Goal: Task Accomplishment & Management: Complete application form

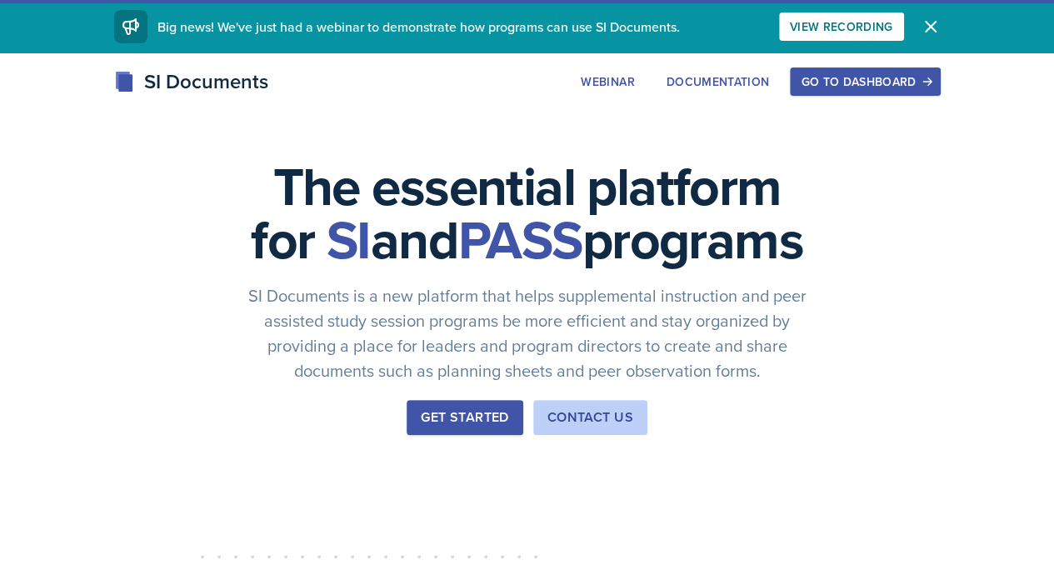
click at [929, 75] on div "Go to Dashboard" at bounding box center [865, 81] width 128 height 13
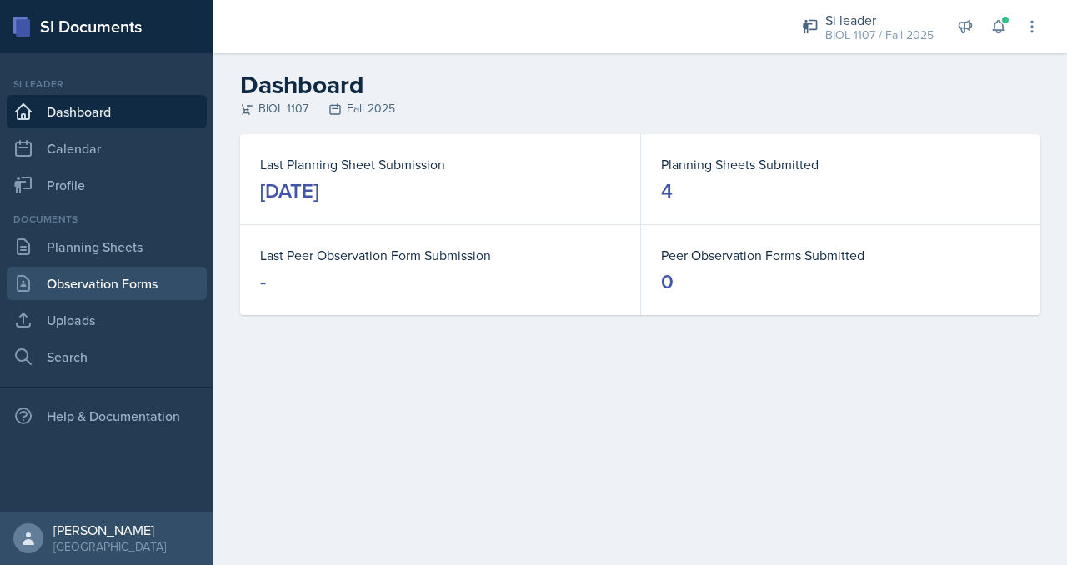
click at [135, 279] on link "Observation Forms" at bounding box center [107, 283] width 200 height 33
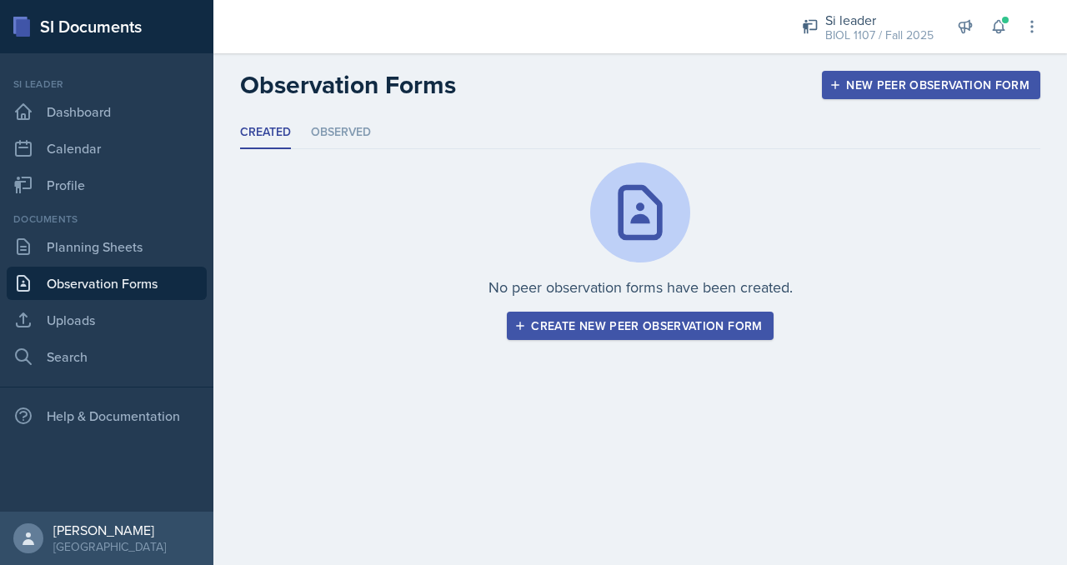
click at [568, 337] on button "Create new peer observation form" at bounding box center [640, 326] width 266 height 28
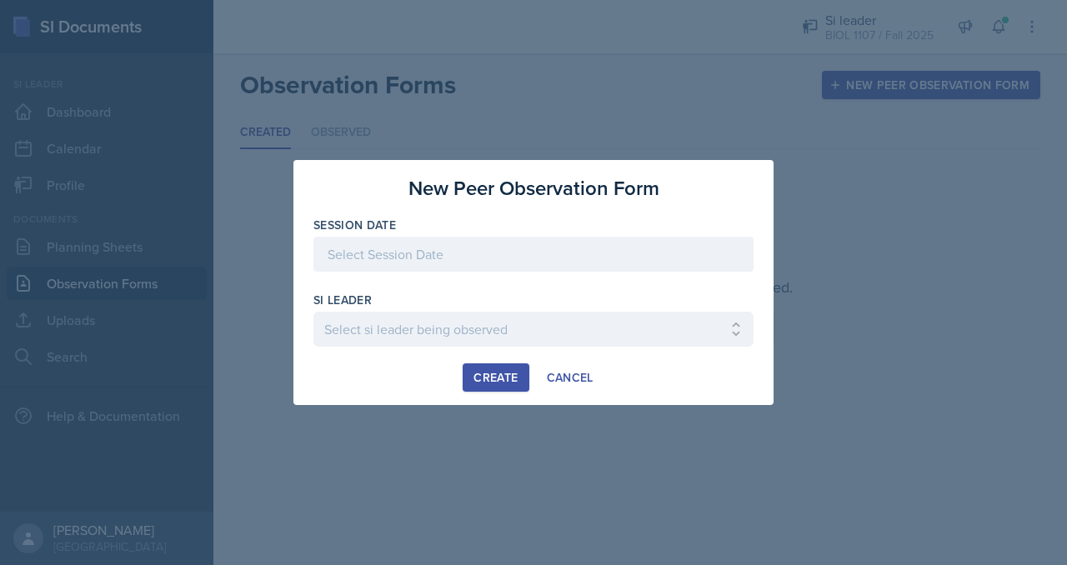
click at [472, 263] on div at bounding box center [533, 254] width 440 height 35
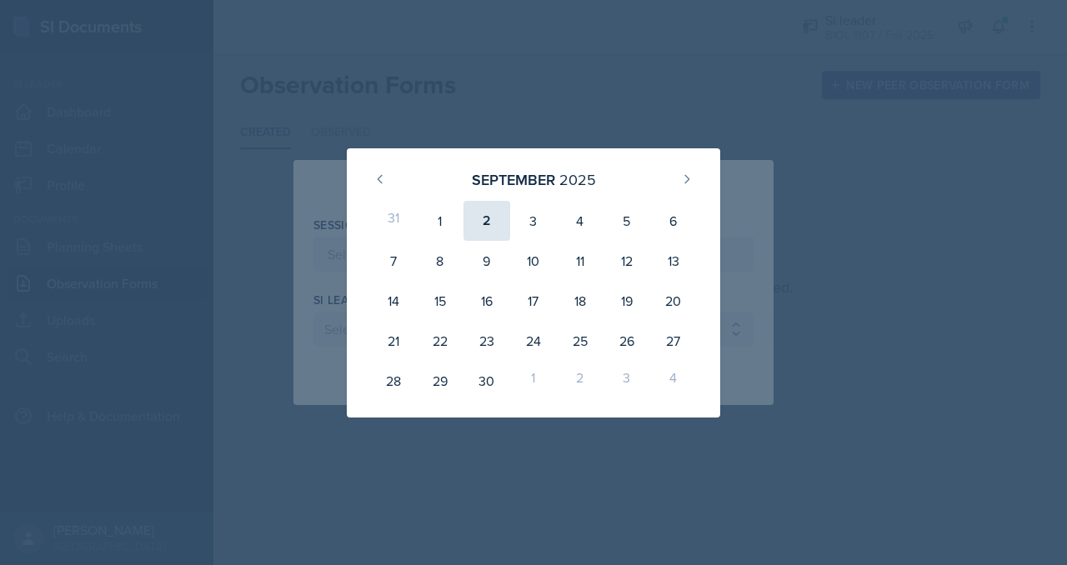
click at [481, 226] on div "2" at bounding box center [486, 221] width 47 height 40
type input "[DATE]"
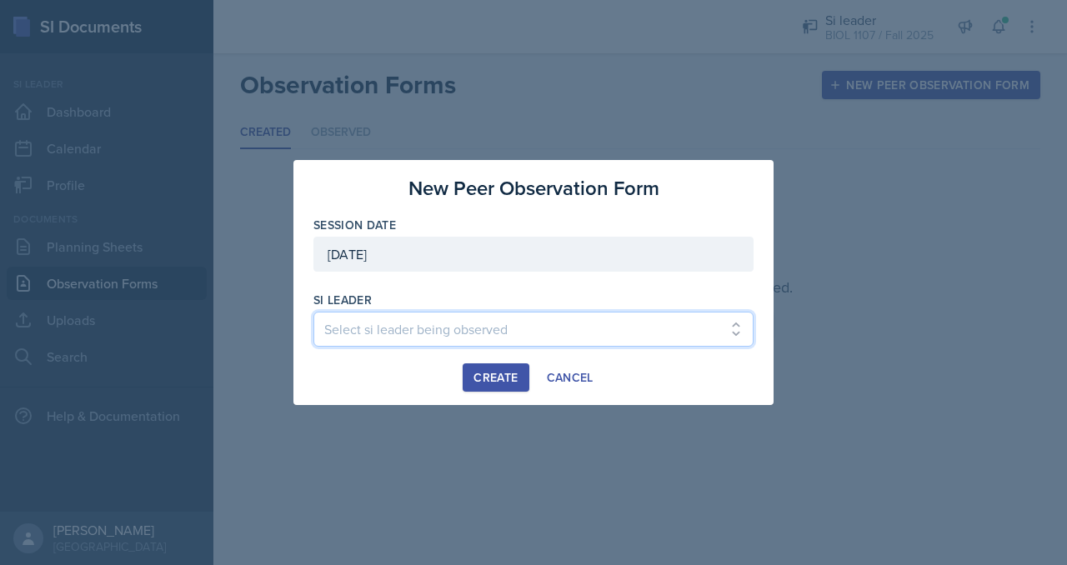
click at [435, 316] on select "Select si leader being observed [PERSON_NAME] / PSYC 2500 / The Phantoms of The…" at bounding box center [533, 329] width 440 height 35
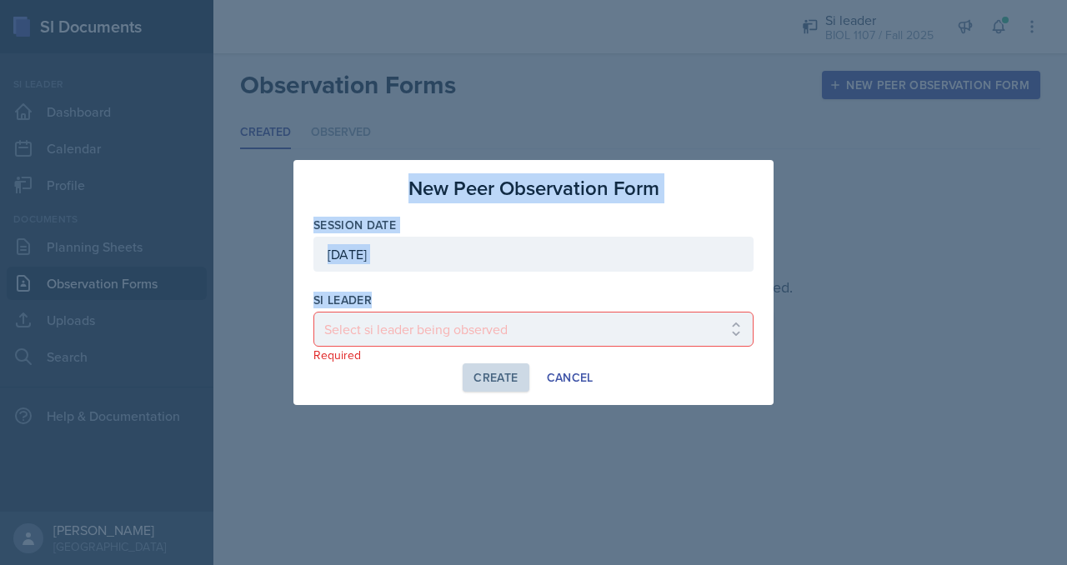
drag, startPoint x: 263, startPoint y: 279, endPoint x: 430, endPoint y: 321, distance: 171.8
click at [430, 321] on div "New Peer Observation Form Session Date [DATE] [DATE] 31 1 2 3 4 5 6 7 8 9 10 11…" at bounding box center [533, 282] width 1067 height 565
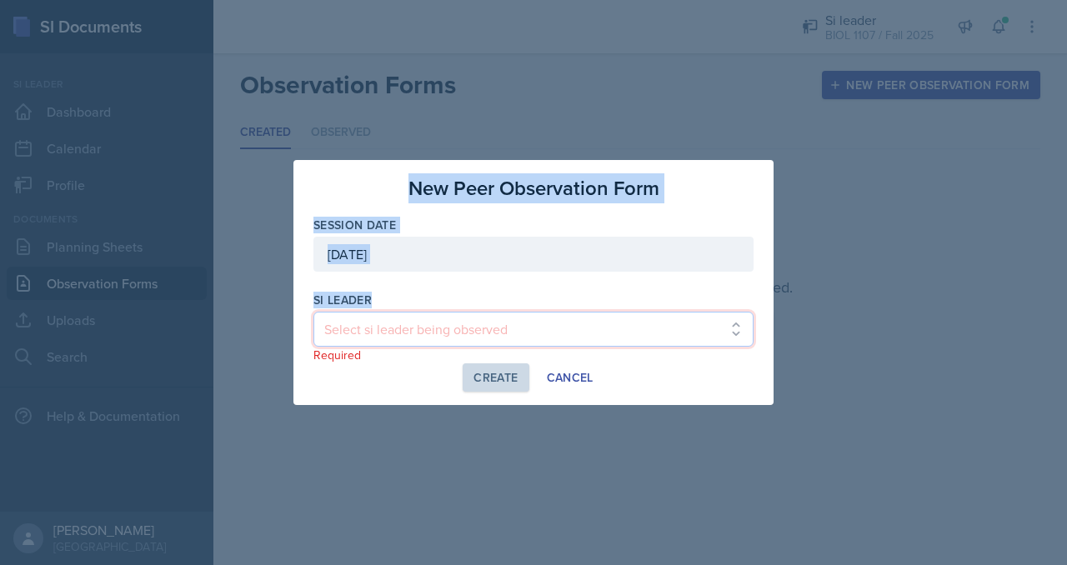
click at [430, 321] on select "Select si leader being observed [PERSON_NAME] / PSYC 2500 / The Phantoms of The…" at bounding box center [533, 329] width 440 height 35
select select "535e4726-917c-4d9f-b432-18055448eabe"
click at [313, 312] on select "Select si leader being observed [PERSON_NAME] / PSYC 2500 / The Phantoms of The…" at bounding box center [533, 329] width 440 height 35
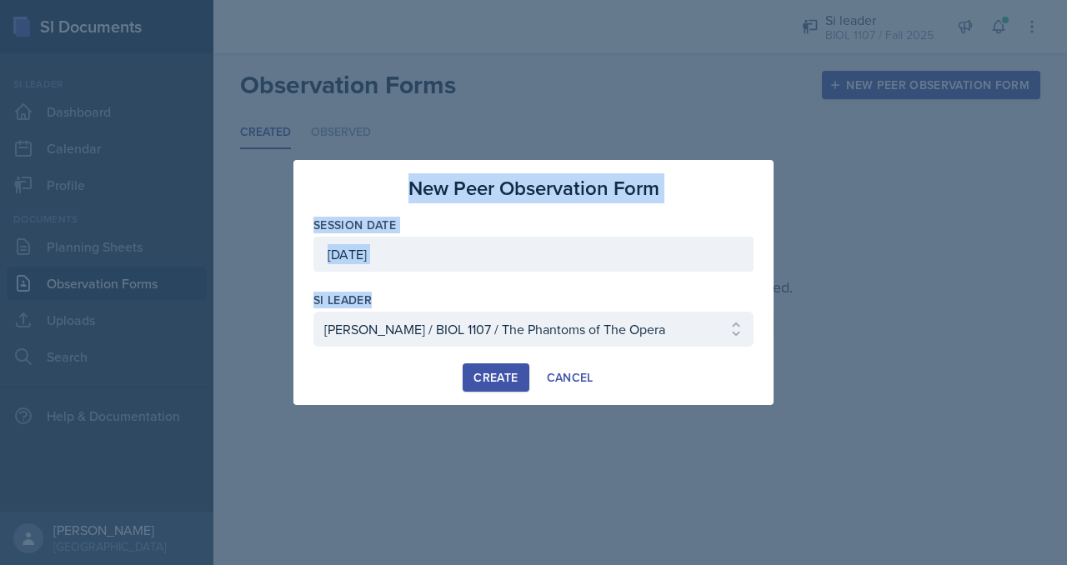
click at [486, 373] on div "Create" at bounding box center [495, 377] width 44 height 13
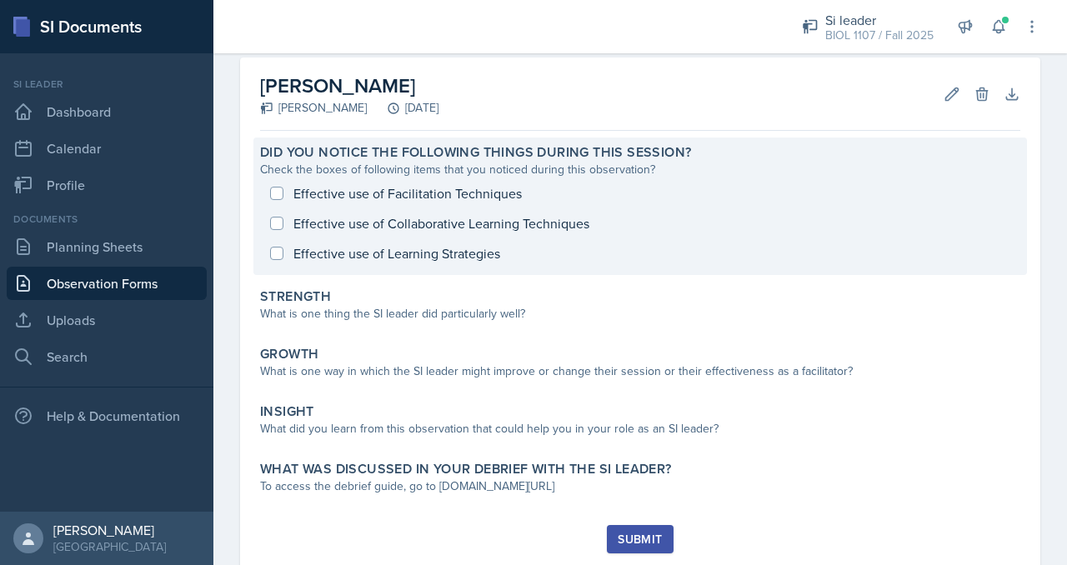
scroll to position [74, 0]
click at [409, 193] on div "Effective use of Facilitation Techniques Effective use of Collaborative Learnin…" at bounding box center [640, 223] width 760 height 90
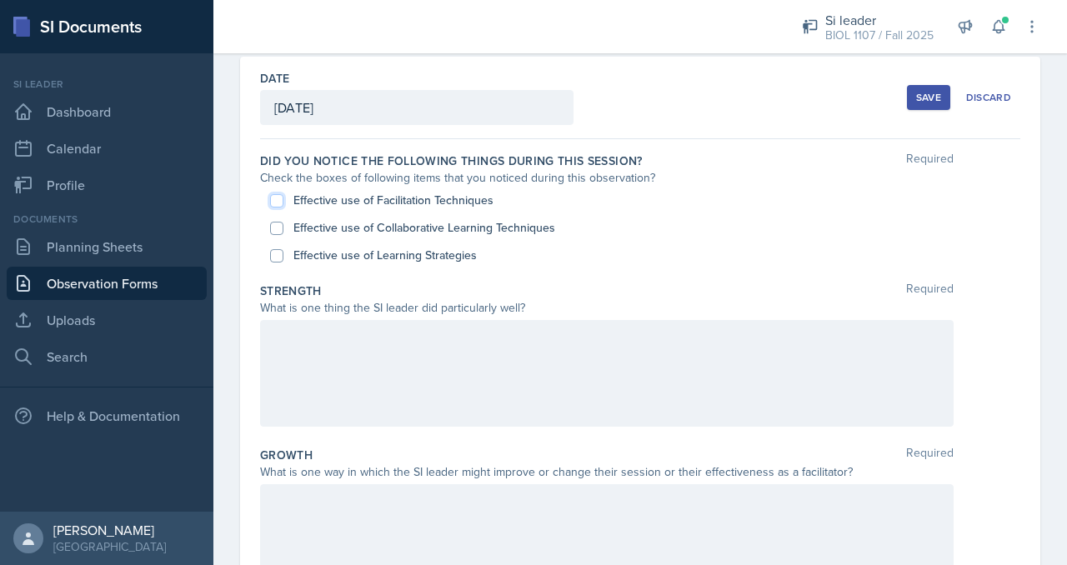
click at [275, 199] on input "Effective use of Facilitation Techniques" at bounding box center [276, 200] width 13 height 13
checkbox input "true"
click at [275, 254] on input "Effective use of Learning Strategies" at bounding box center [276, 255] width 13 height 13
checkbox input "true"
click at [414, 398] on div at bounding box center [606, 373] width 693 height 107
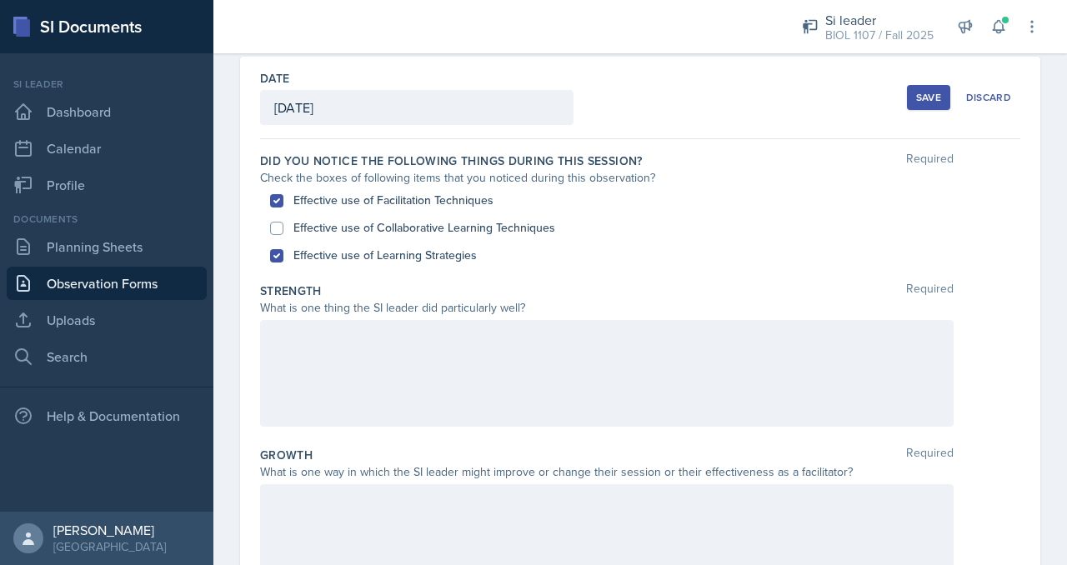
scroll to position [103, 0]
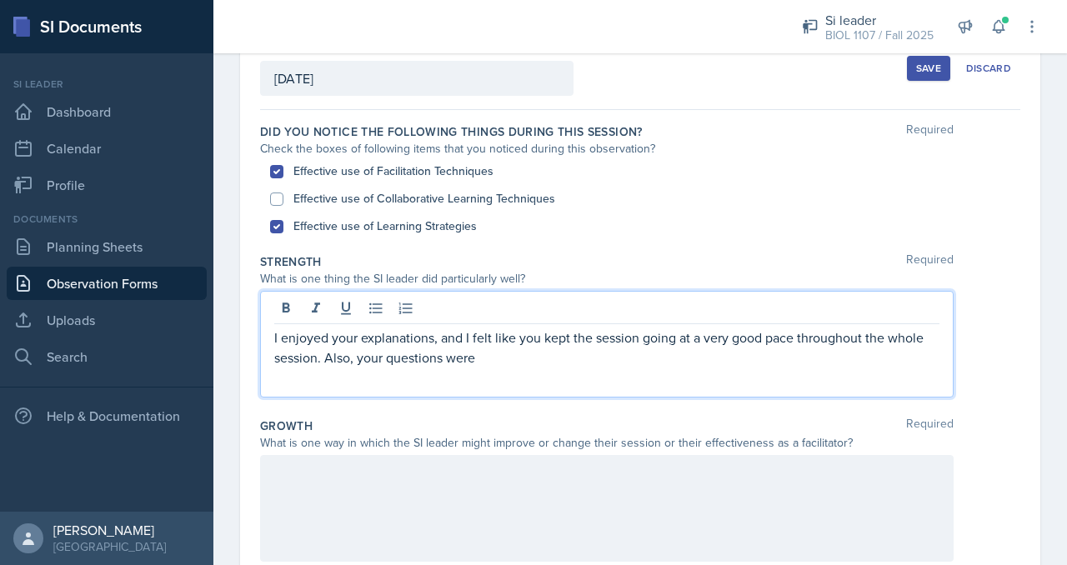
click at [589, 362] on p "I enjoyed your explanations, and I felt like you kept the session going at a ve…" at bounding box center [606, 348] width 665 height 40
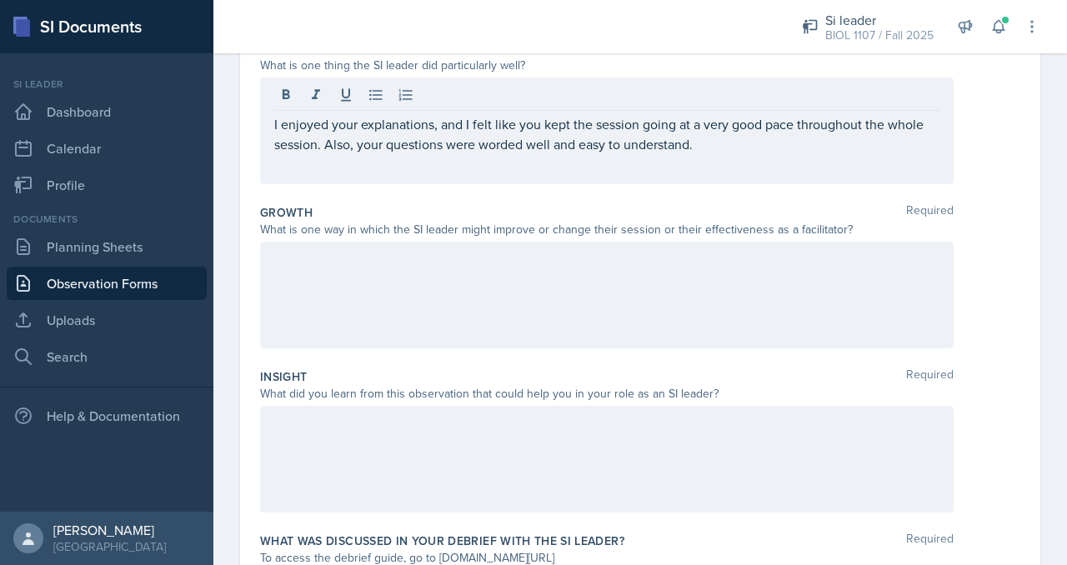
click at [544, 304] on div at bounding box center [606, 295] width 693 height 107
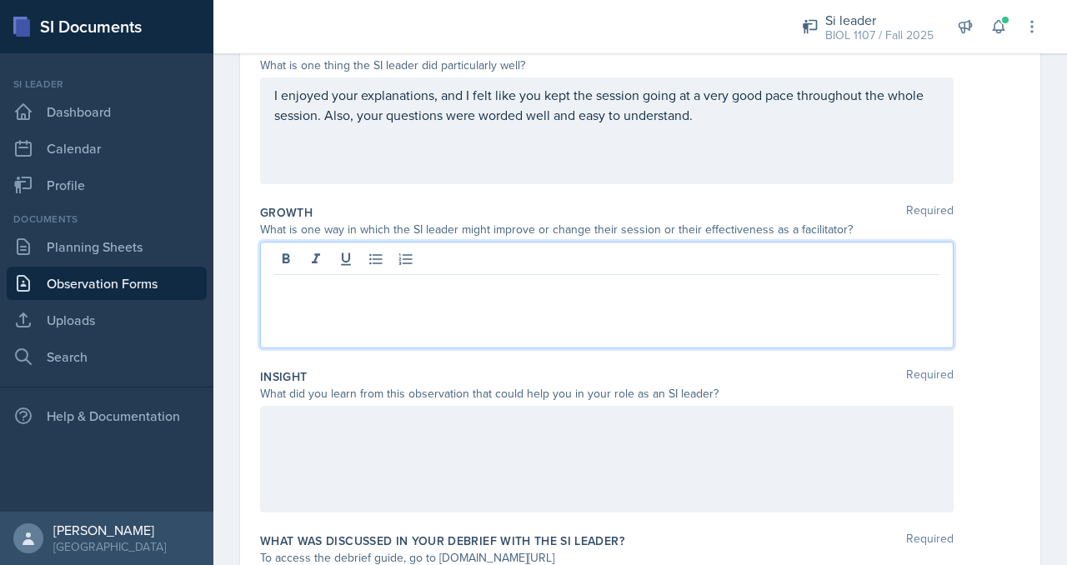
scroll to position [345, 0]
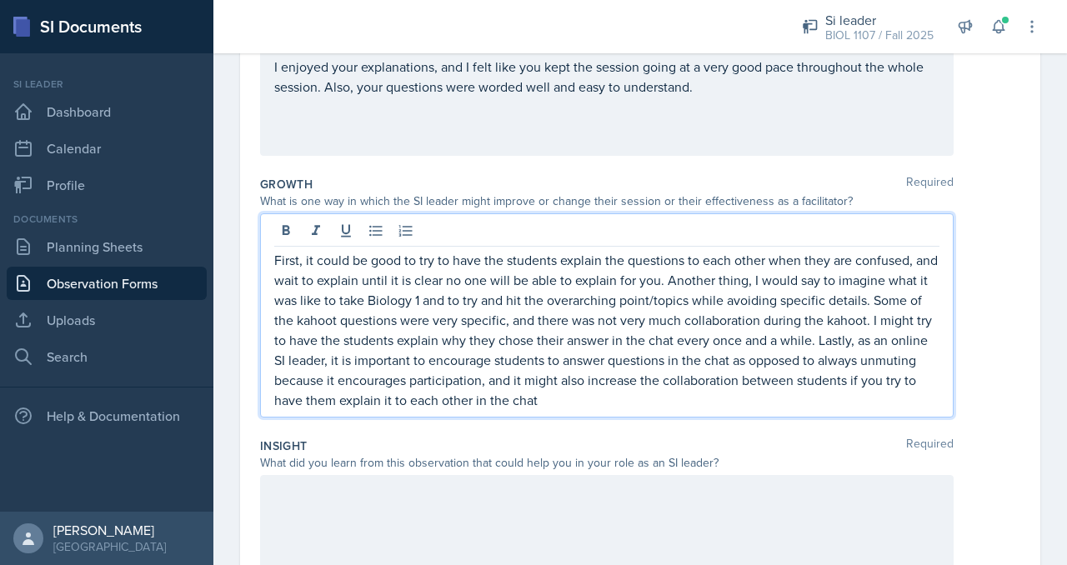
click at [510, 403] on p "First, it could be good to try to have the students explain the questions to ea…" at bounding box center [606, 330] width 665 height 160
click at [906, 402] on p "First, it could be good to try to have the students explain the questions to ea…" at bounding box center [606, 330] width 665 height 160
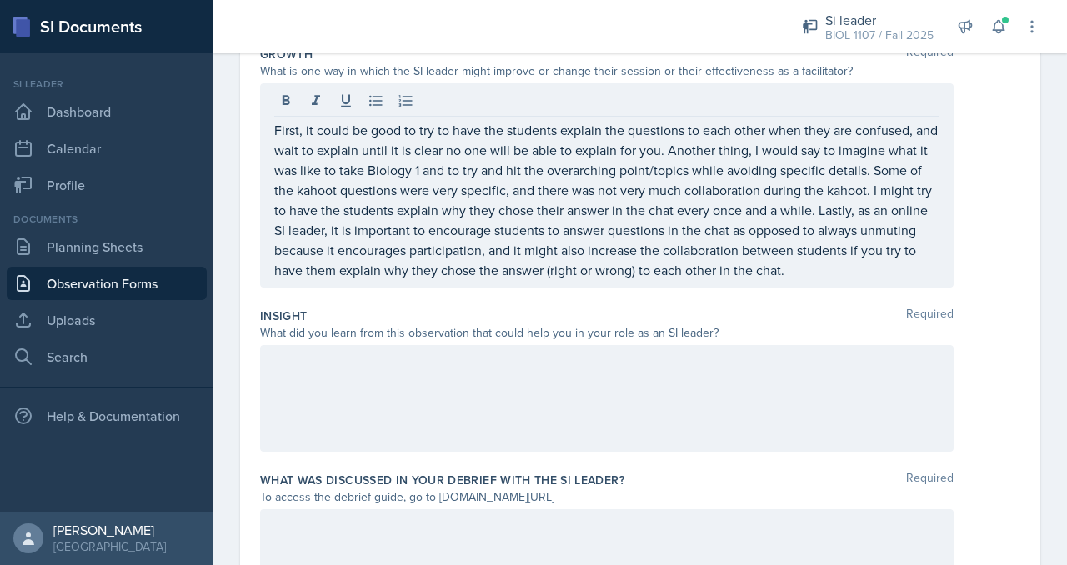
click at [692, 348] on div at bounding box center [606, 398] width 693 height 107
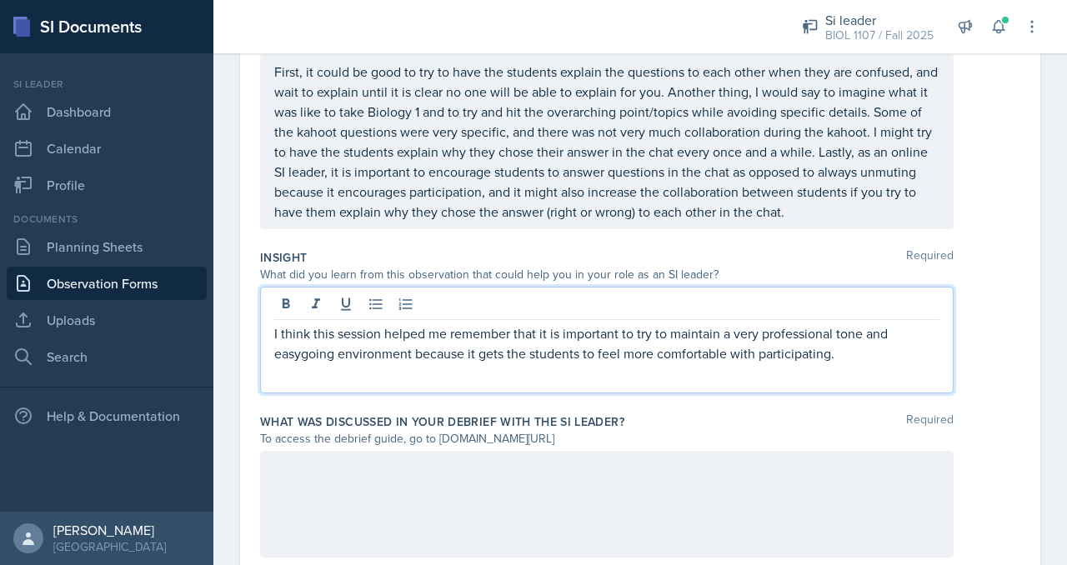
scroll to position [562, 0]
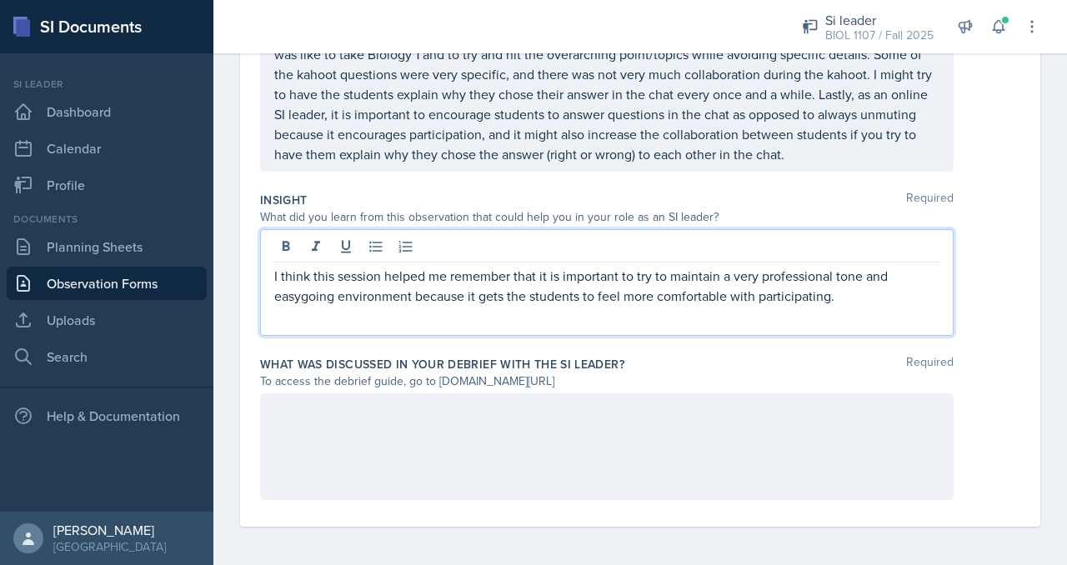
click at [498, 436] on div at bounding box center [606, 446] width 693 height 107
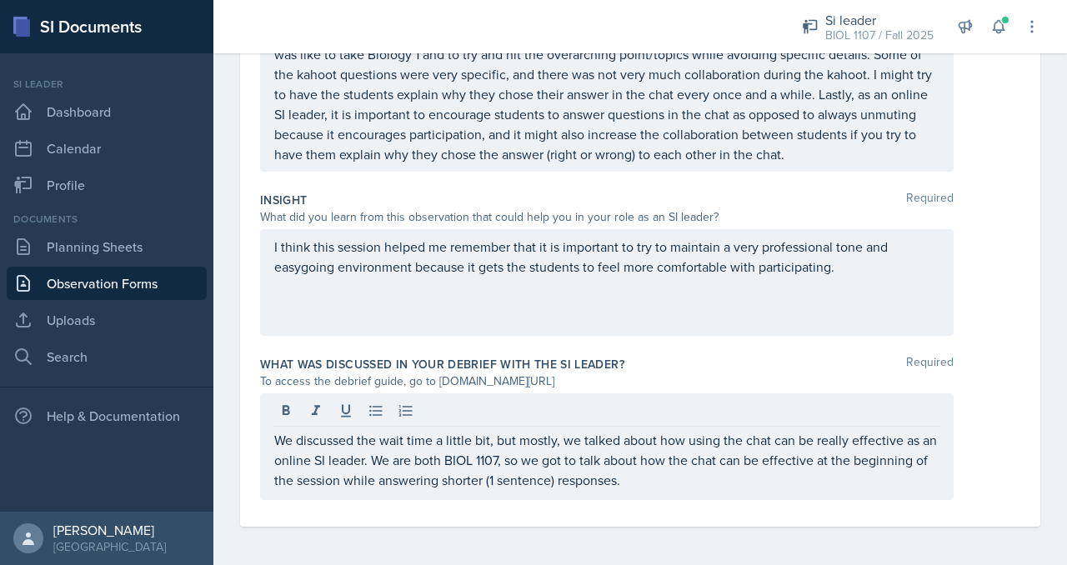
click at [974, 452] on div "We discussed the wait time a little bit, but mostly, we talked about how using …" at bounding box center [640, 446] width 760 height 107
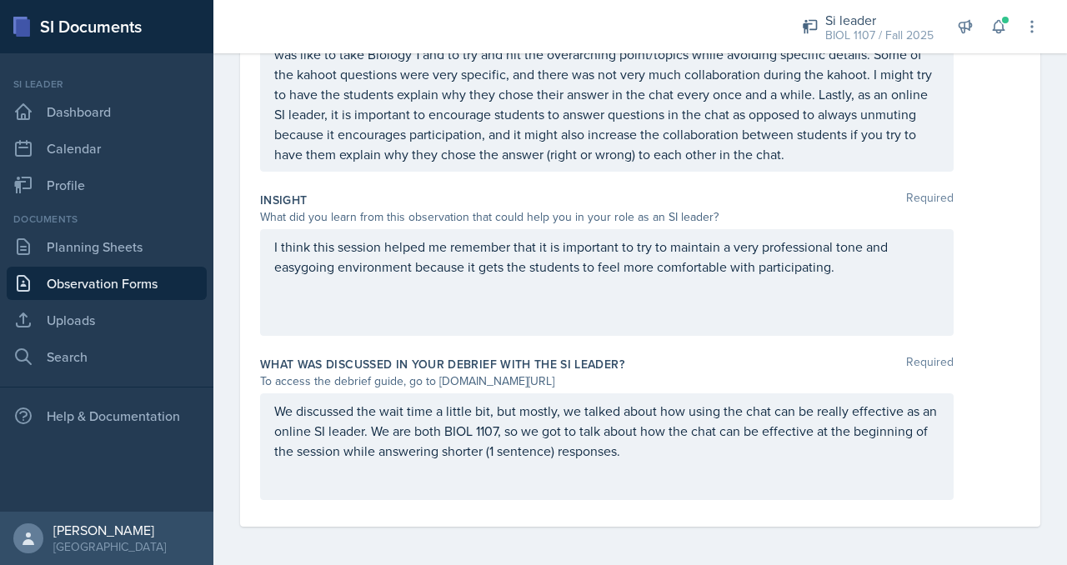
scroll to position [0, 0]
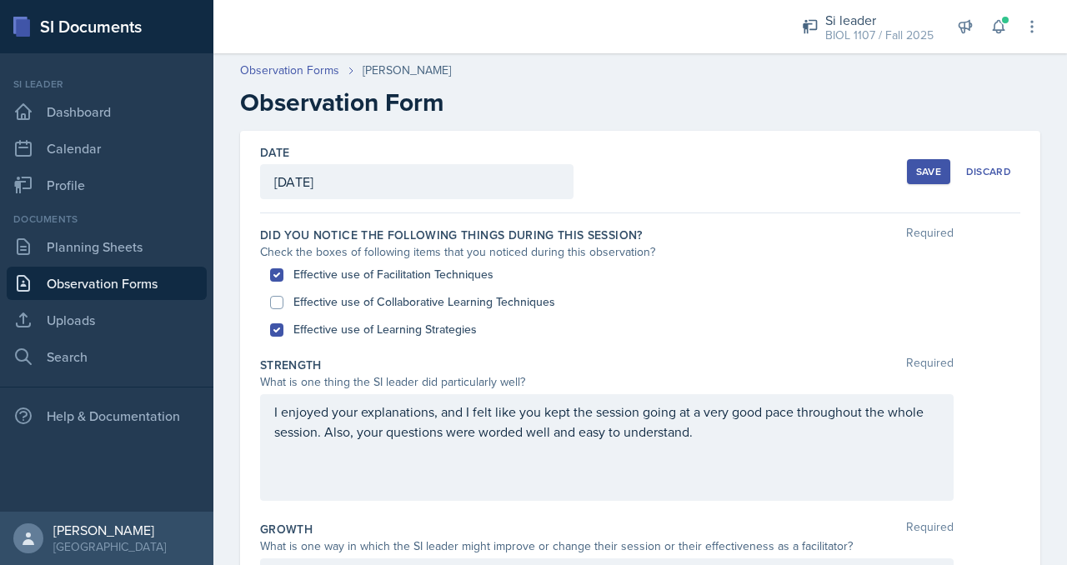
click at [918, 173] on div "Save" at bounding box center [928, 171] width 25 height 13
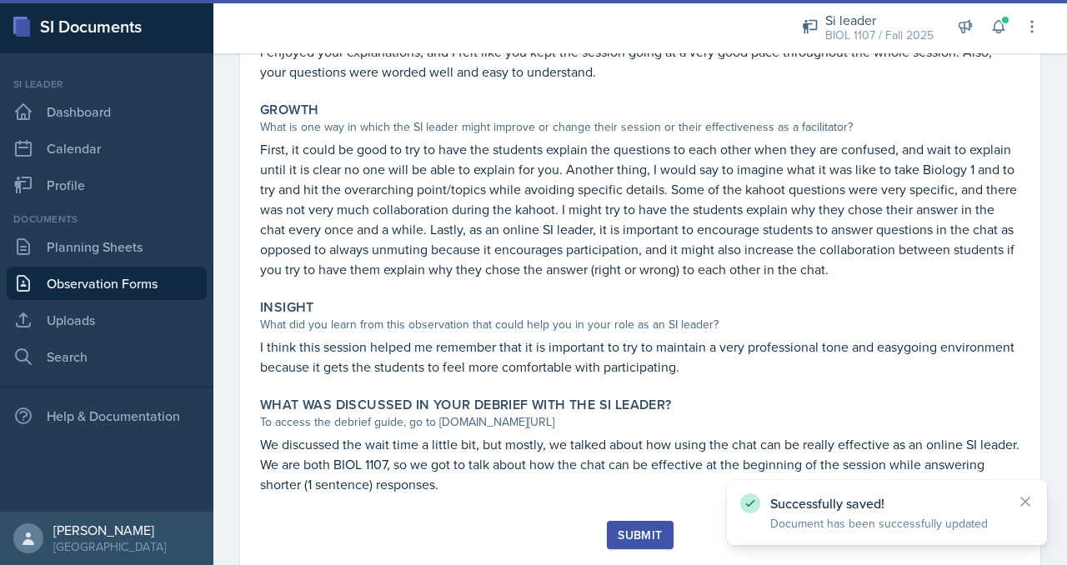
scroll to position [421, 0]
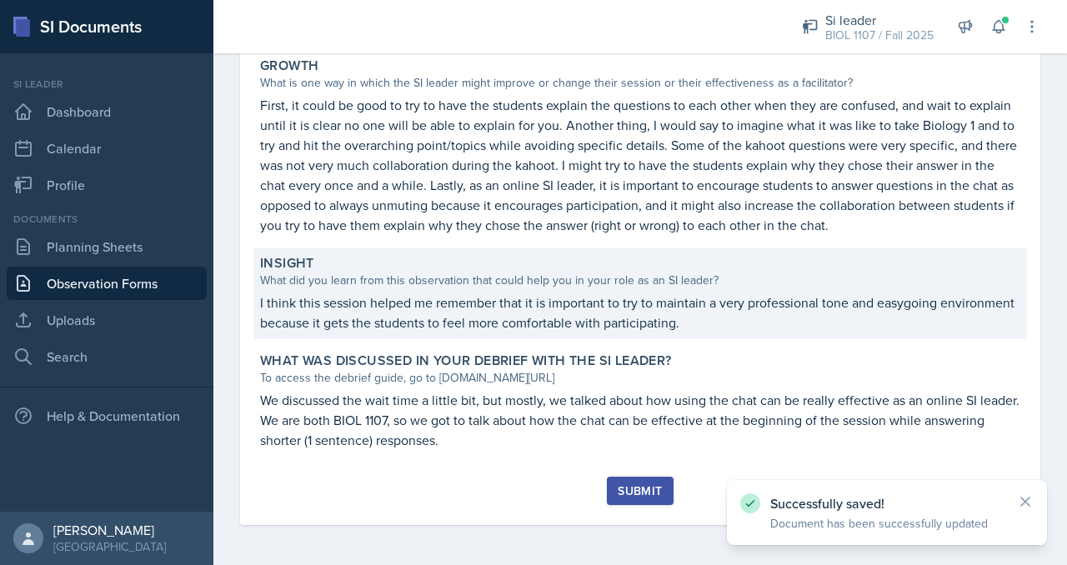
click at [767, 320] on p "I think this session helped me remember that it is important to try to maintain…" at bounding box center [640, 313] width 760 height 40
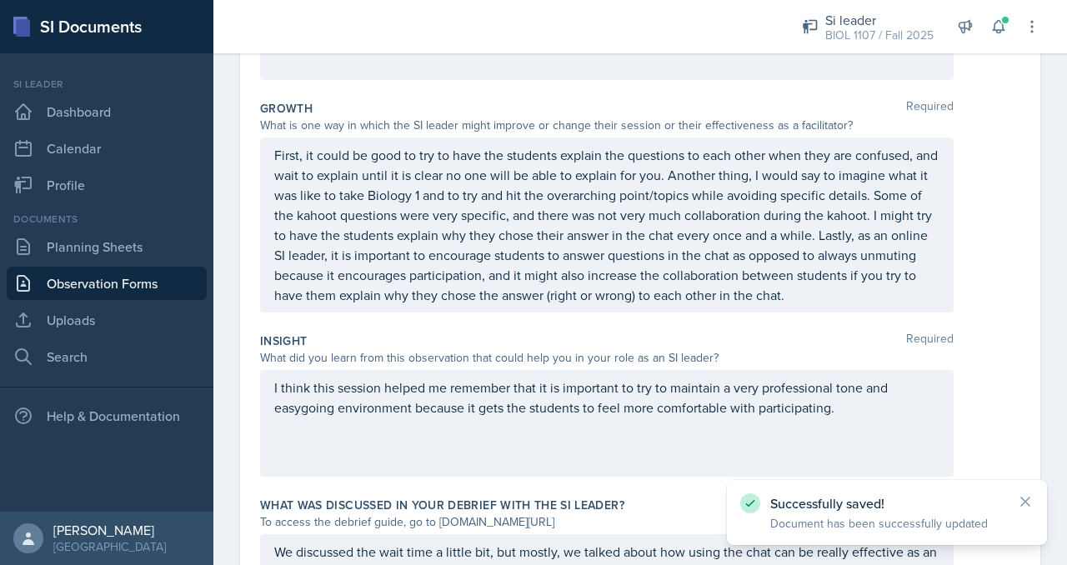
click at [833, 418] on div "I think this session helped me remember that it is important to try to maintain…" at bounding box center [606, 423] width 693 height 107
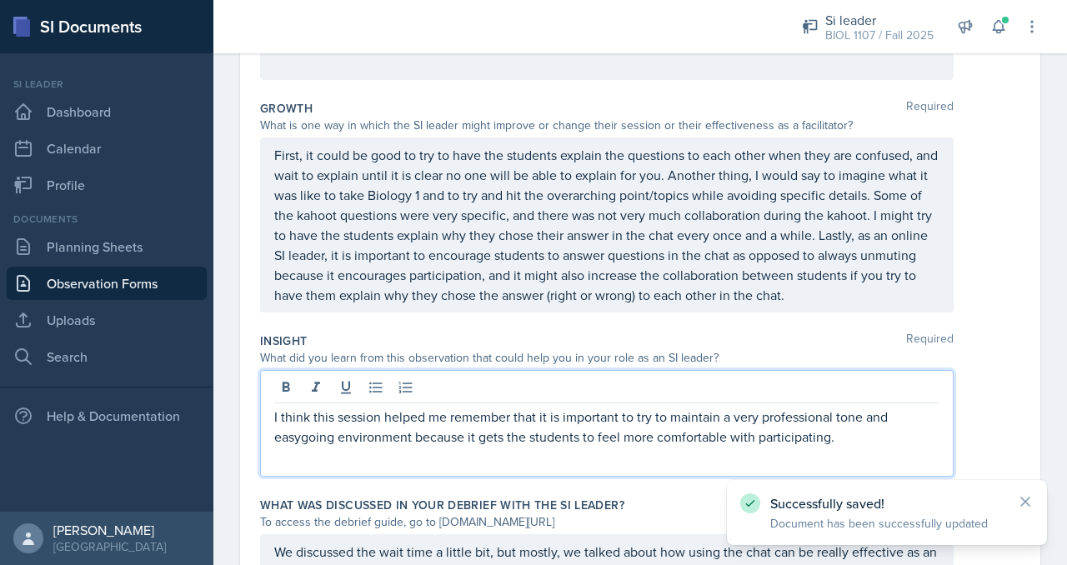
scroll to position [450, 0]
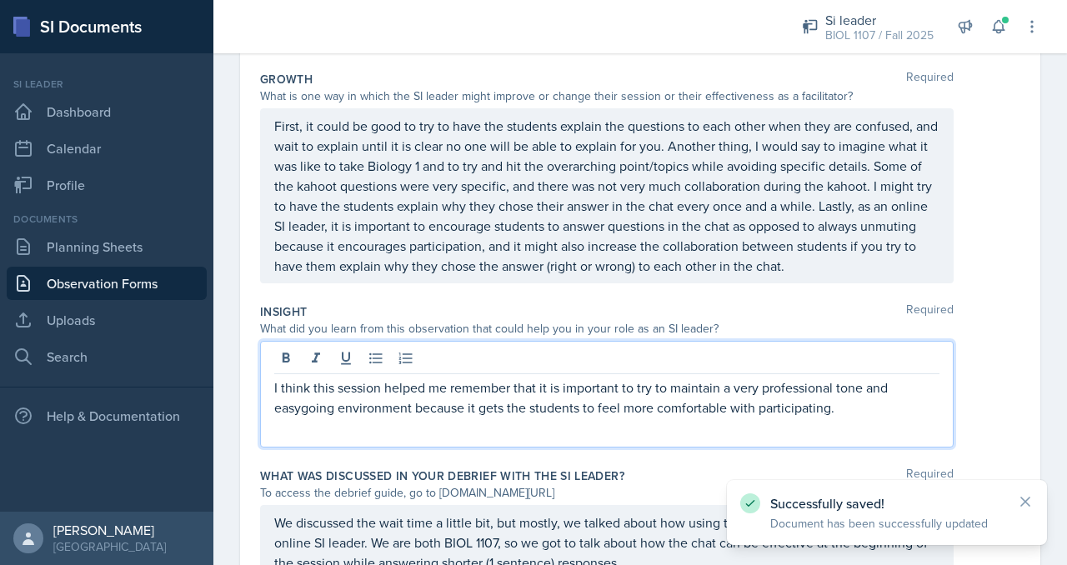
click at [858, 421] on div "I think this session helped me remember that it is important to try to maintain…" at bounding box center [606, 394] width 693 height 107
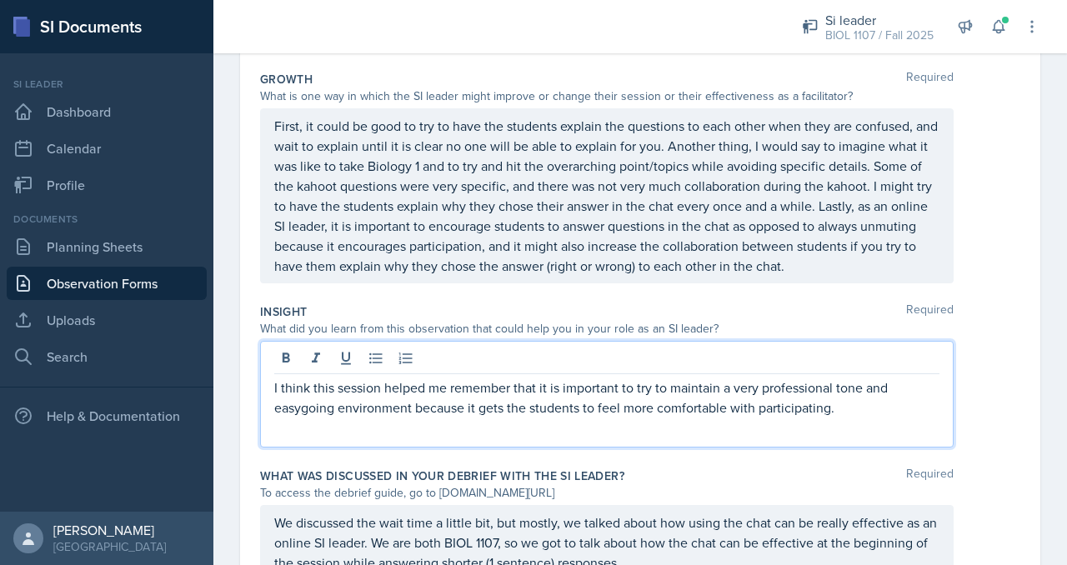
click at [851, 403] on p "I think this session helped me remember that it is important to try to maintain…" at bounding box center [606, 398] width 665 height 40
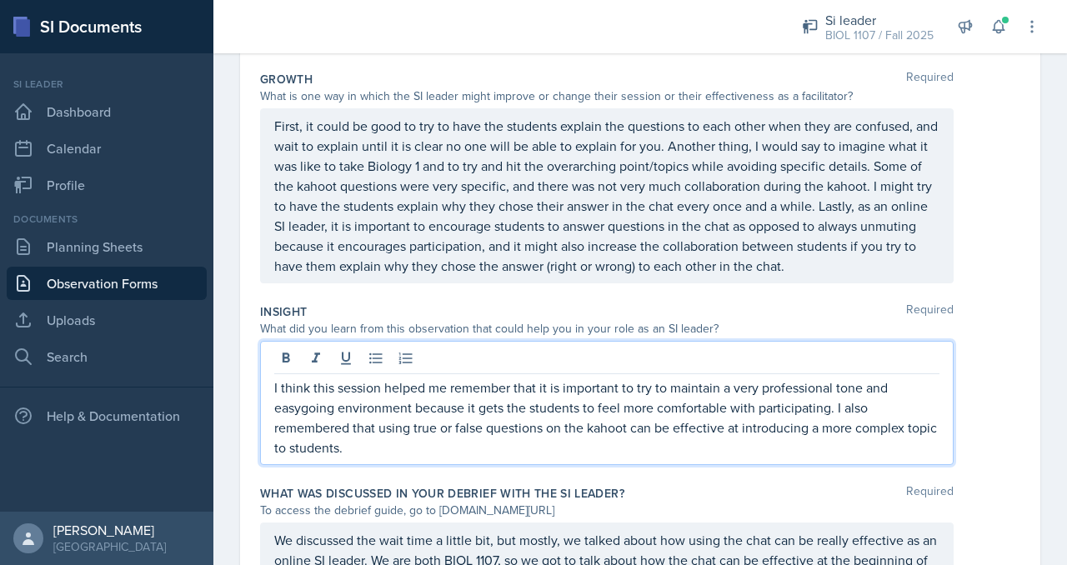
scroll to position [578, 0]
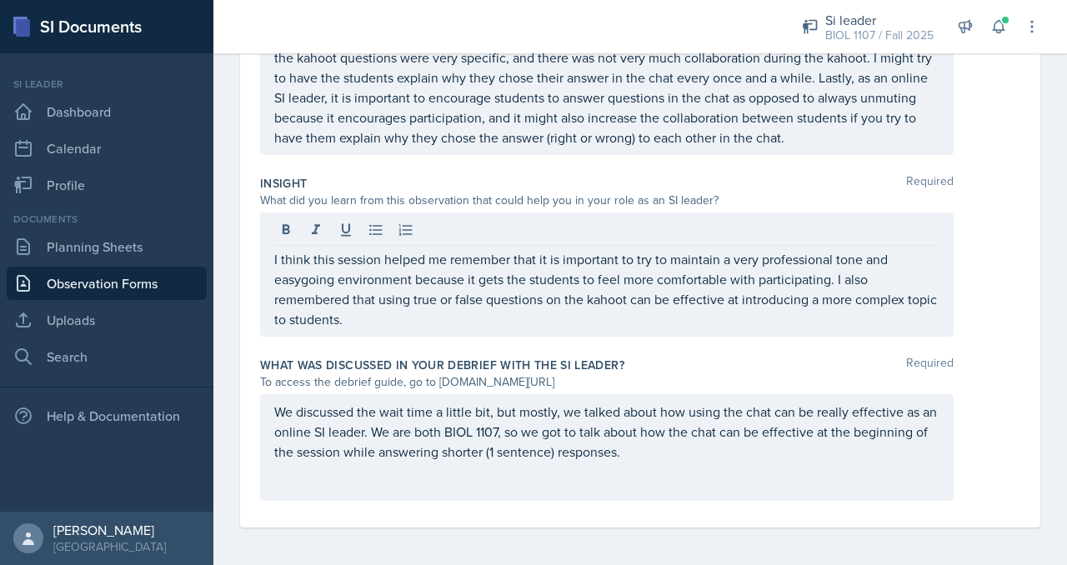
click at [1020, 414] on div "Date [DATE] [DATE] 31 1 2 3 4 5 6 7 8 9 10 11 12 13 14 15 16 17 18 19 20 21 22 …" at bounding box center [640, 39] width 800 height 975
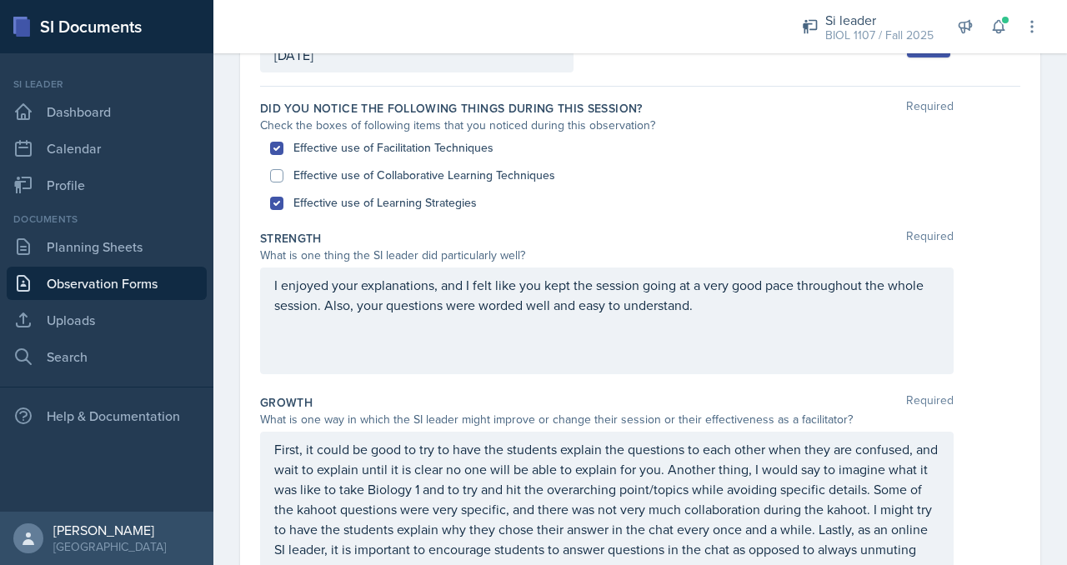
scroll to position [0, 0]
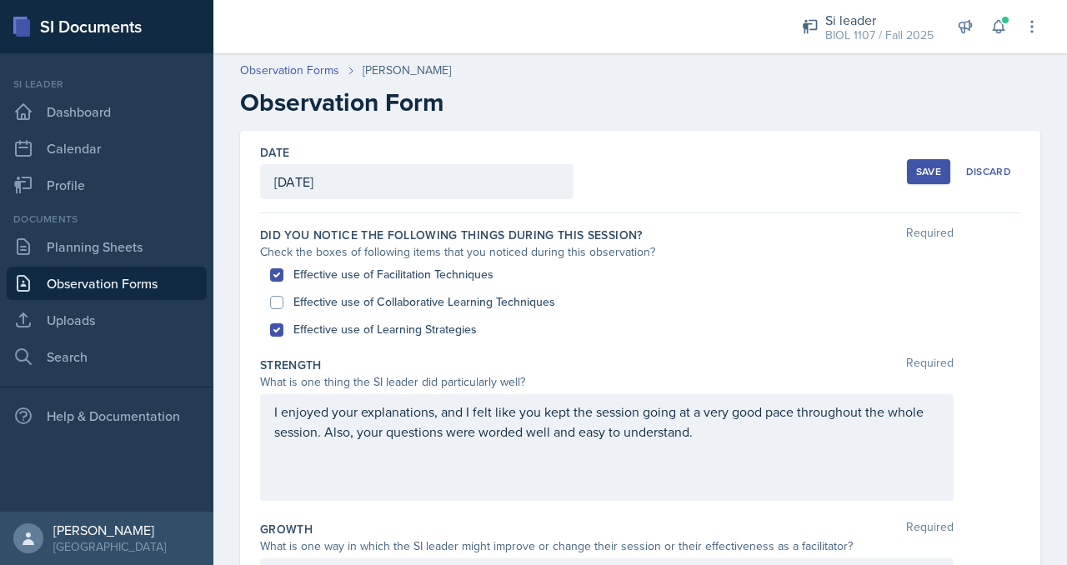
click at [928, 161] on button "Save" at bounding box center [928, 171] width 43 height 25
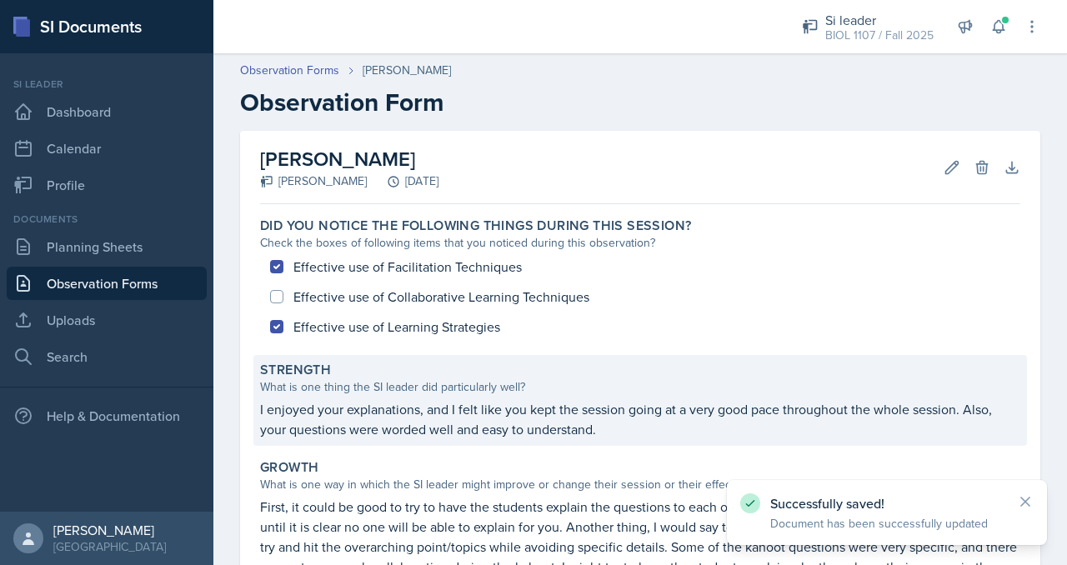
click at [776, 416] on p "I enjoyed your explanations, and I felt like you kept the session going at a ve…" at bounding box center [640, 419] width 760 height 40
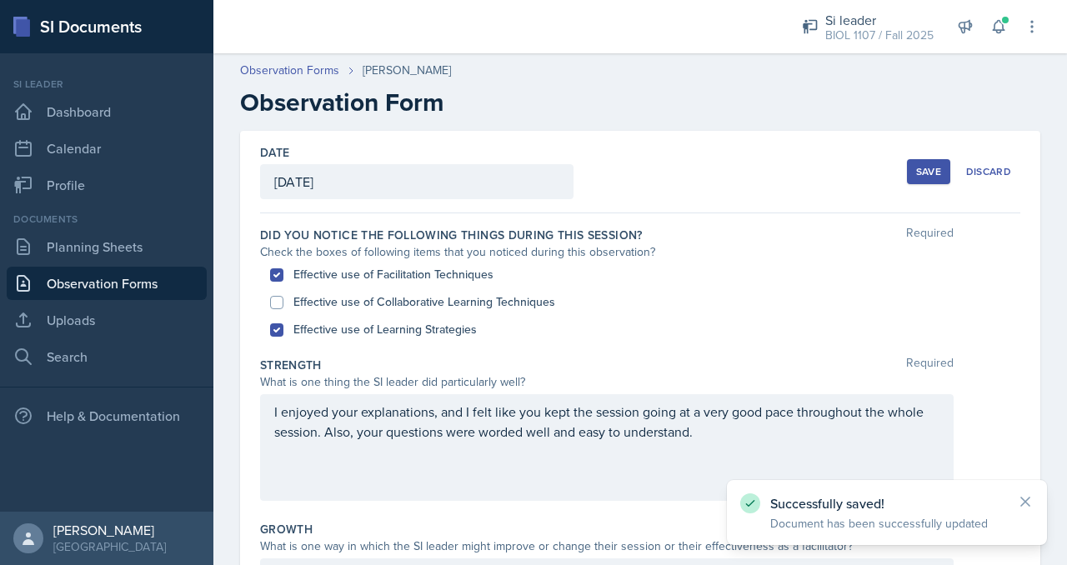
click at [748, 448] on div "I enjoyed your explanations, and I felt like you kept the session going at a ve…" at bounding box center [606, 447] width 693 height 107
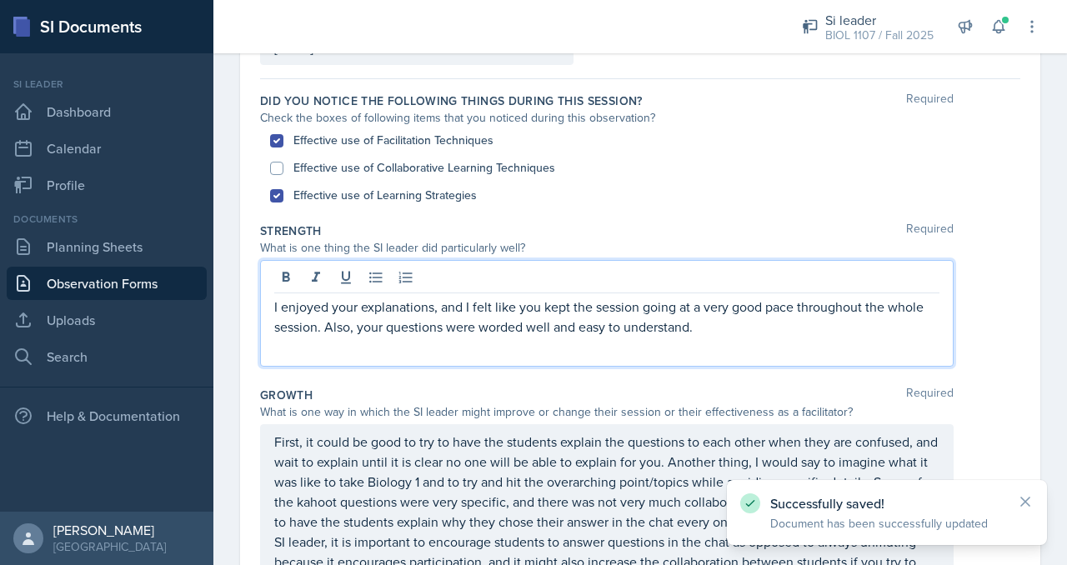
scroll to position [161, 0]
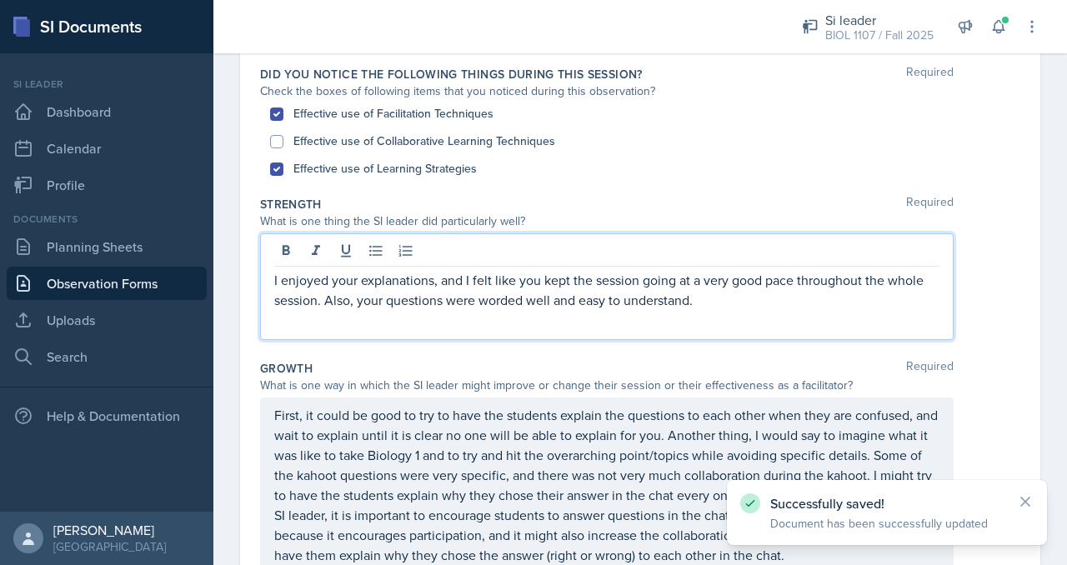
click at [731, 309] on div "I enjoyed your explanations, and I felt like you kept the session going at a ve…" at bounding box center [606, 286] width 693 height 107
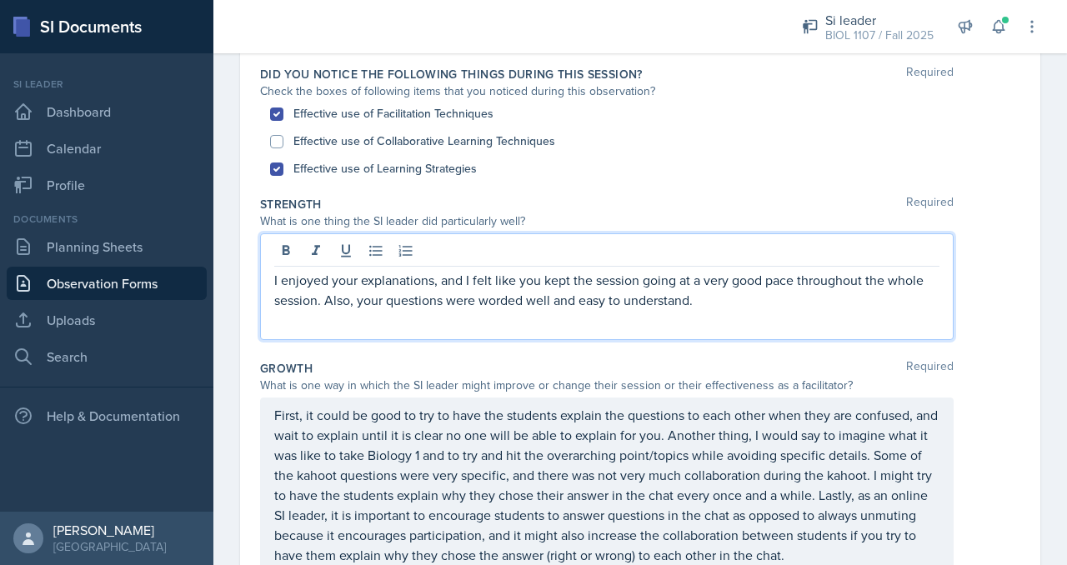
click at [713, 292] on p "I enjoyed your explanations, and I felt like you kept the session going at a ve…" at bounding box center [606, 290] width 665 height 40
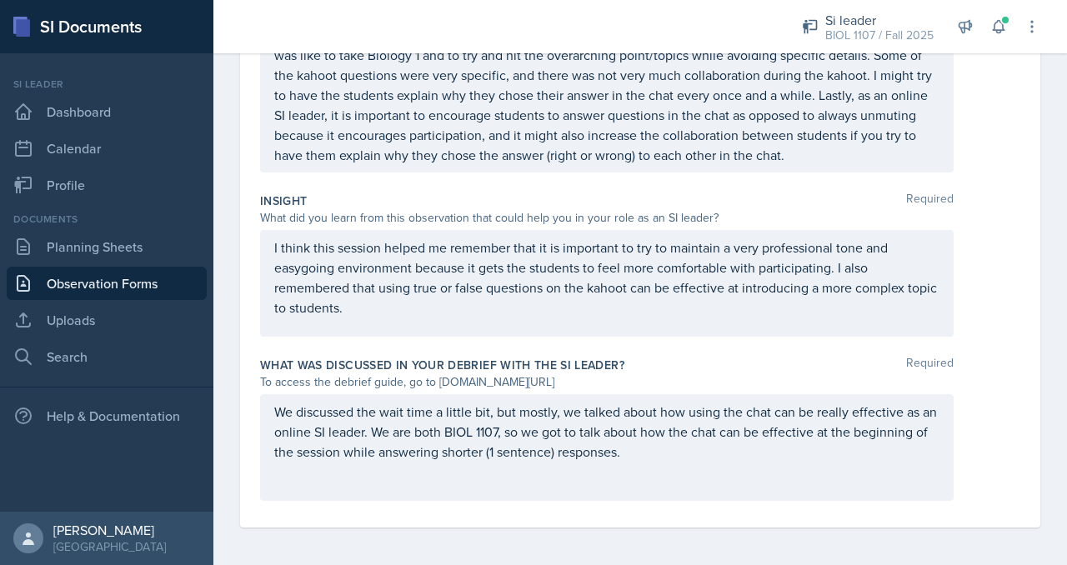
click at [469, 534] on div "Date [DATE] [DATE] 31 1 2 3 4 5 6 7 8 9 10 11 12 13 14 15 16 17 18 19 20 21 22 …" at bounding box center [639, 49] width 853 height 1035
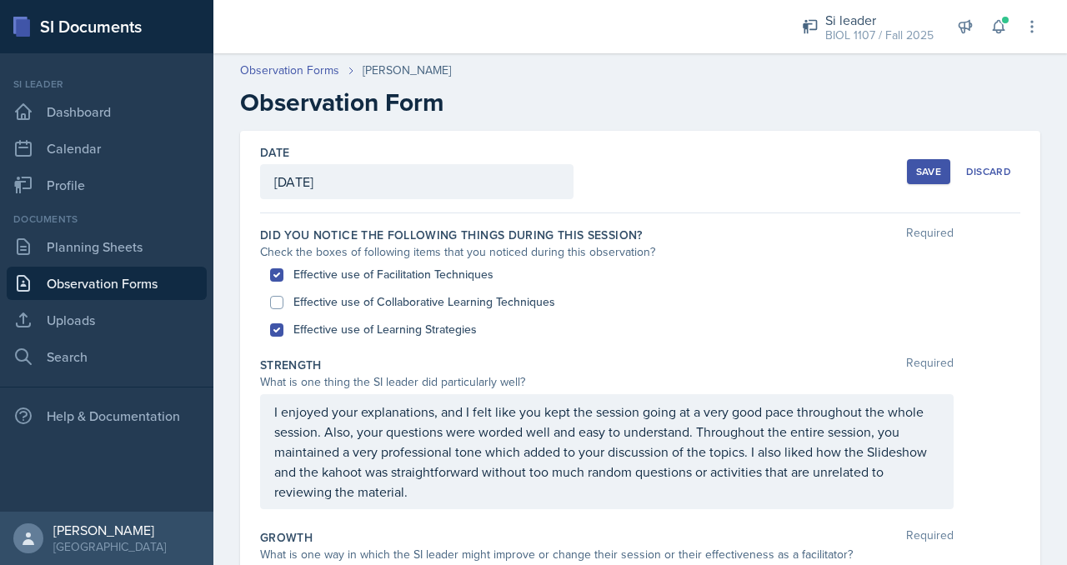
click at [907, 179] on button "Save" at bounding box center [928, 171] width 43 height 25
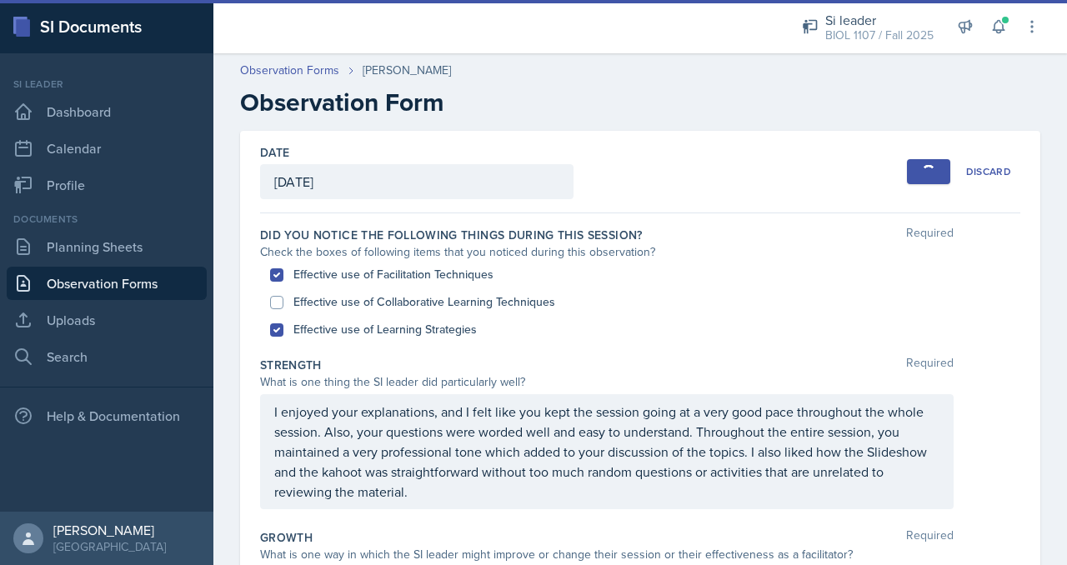
click at [502, 301] on label "Effective use of Collaborative Learning Techniques" at bounding box center [424, 302] width 262 height 18
click at [283, 301] on input "Effective use of Collaborative Learning Techniques" at bounding box center [276, 302] width 13 height 13
click at [508, 299] on label "Effective use of Collaborative Learning Techniques" at bounding box center [424, 302] width 262 height 18
click at [283, 299] on input "Effective use of Collaborative Learning Techniques" at bounding box center [276, 302] width 13 height 13
checkbox input "false"
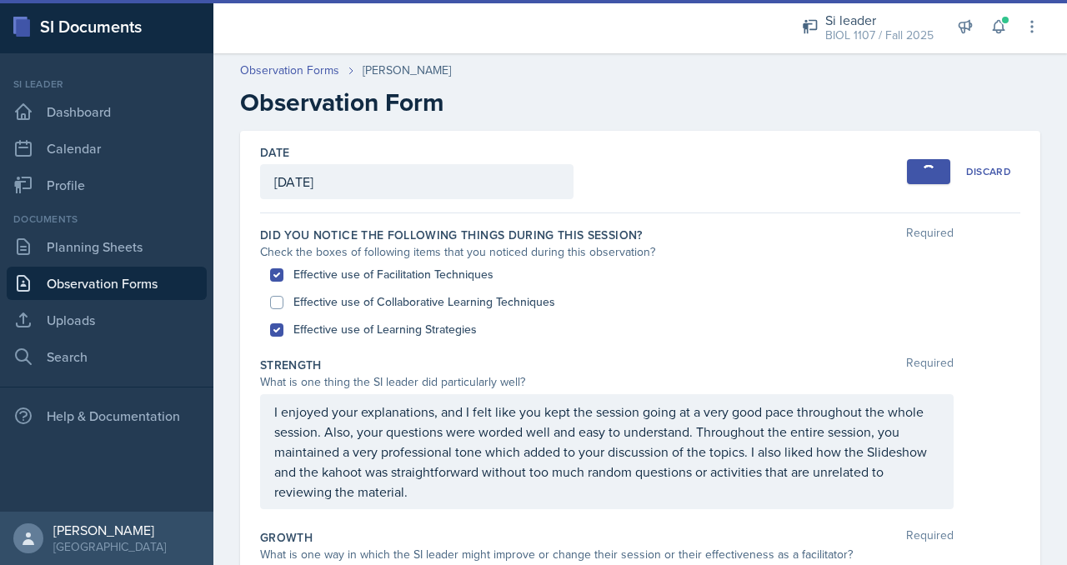
click at [730, 173] on div "Date [DATE] [DATE] 31 1 2 3 4 5 6 7 8 9 10 11 12 13 14 15 16 17 18 19 20 21 22 …" at bounding box center [640, 172] width 760 height 83
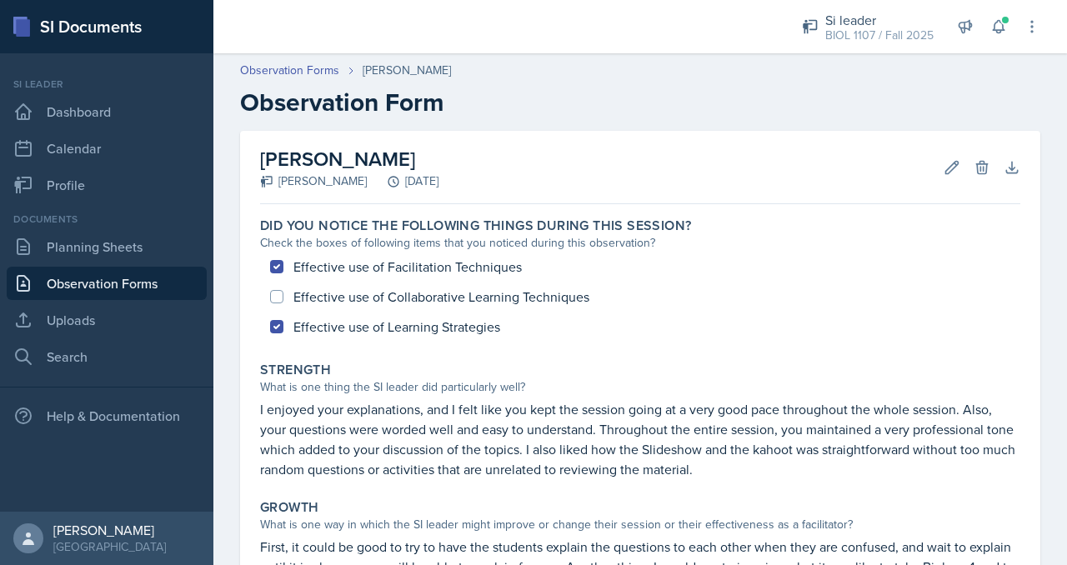
scroll to position [481, 0]
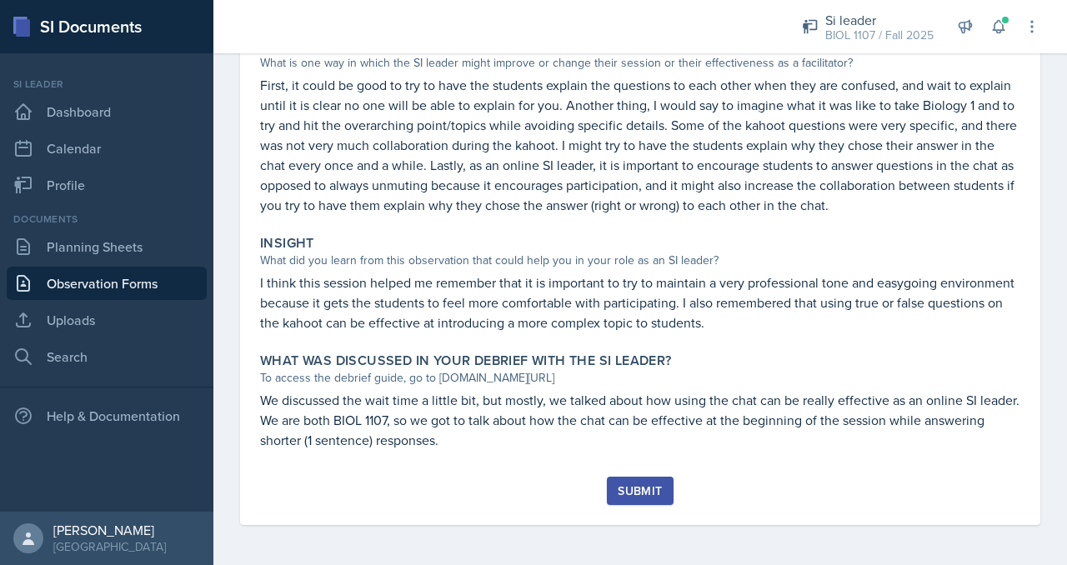
click at [645, 488] on div "Submit" at bounding box center [640, 490] width 44 height 13
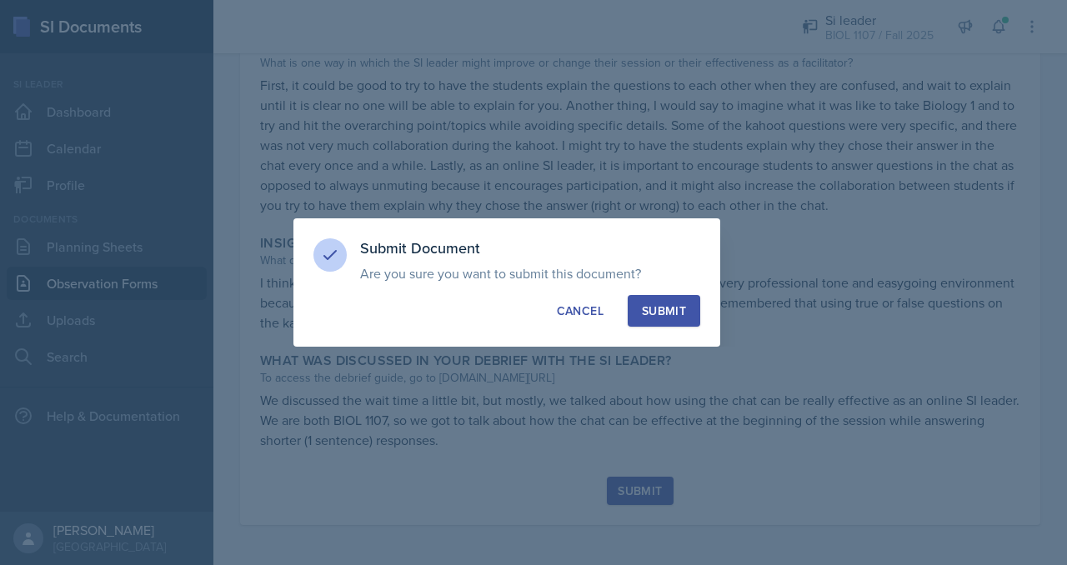
click at [662, 309] on div "Submit" at bounding box center [664, 311] width 44 height 17
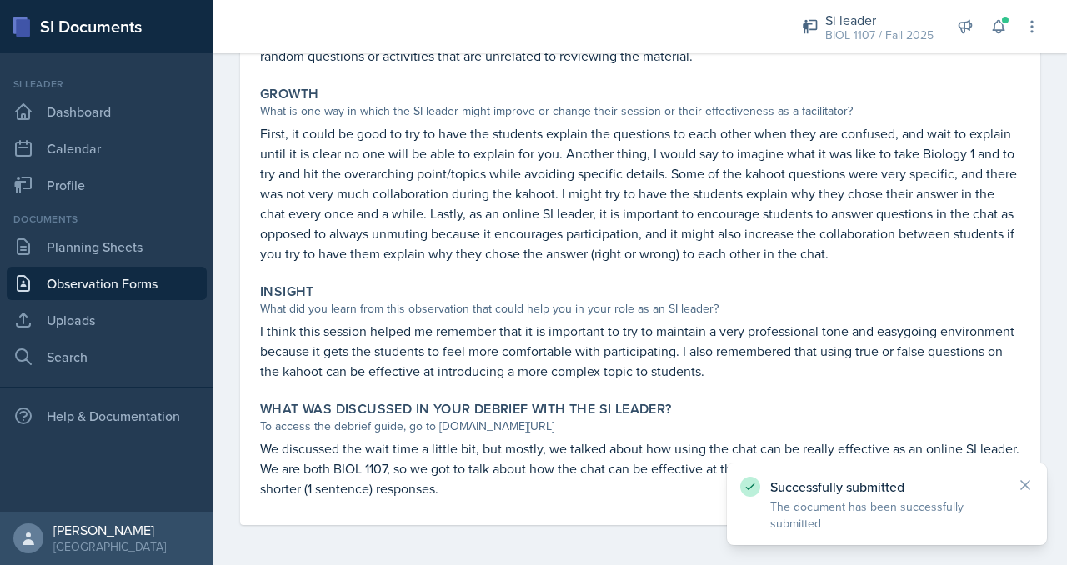
scroll to position [0, 0]
